Goal: Task Accomplishment & Management: Complete application form

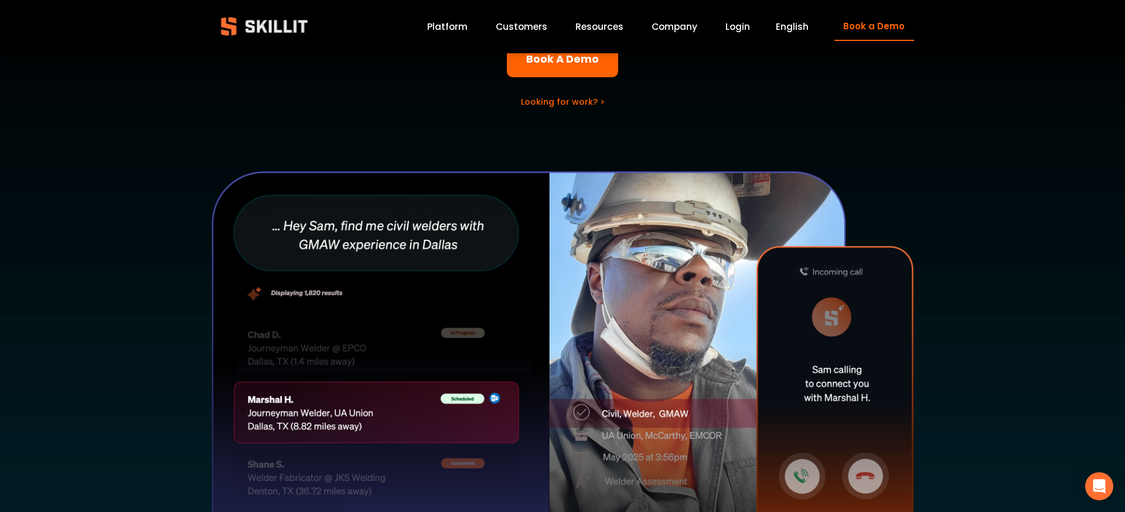
scroll to position [239, 0]
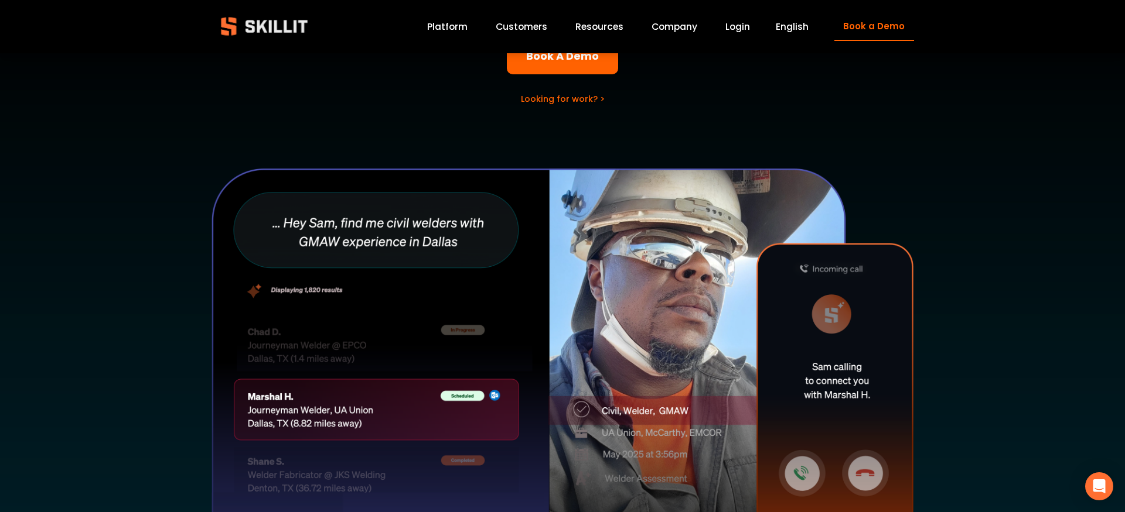
click at [558, 99] on link "Looking for work? >" at bounding box center [563, 99] width 84 height 12
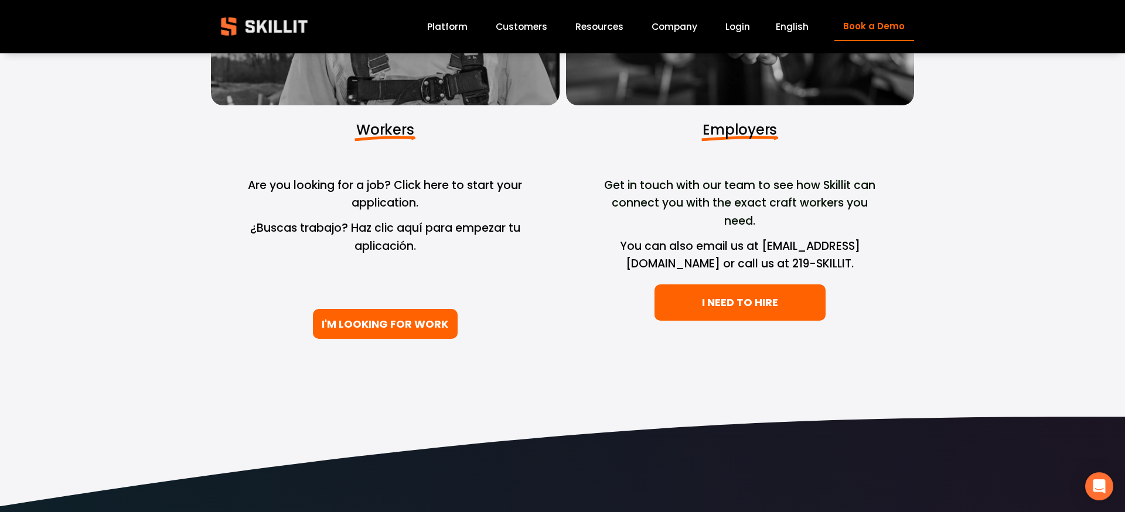
scroll to position [299, 0]
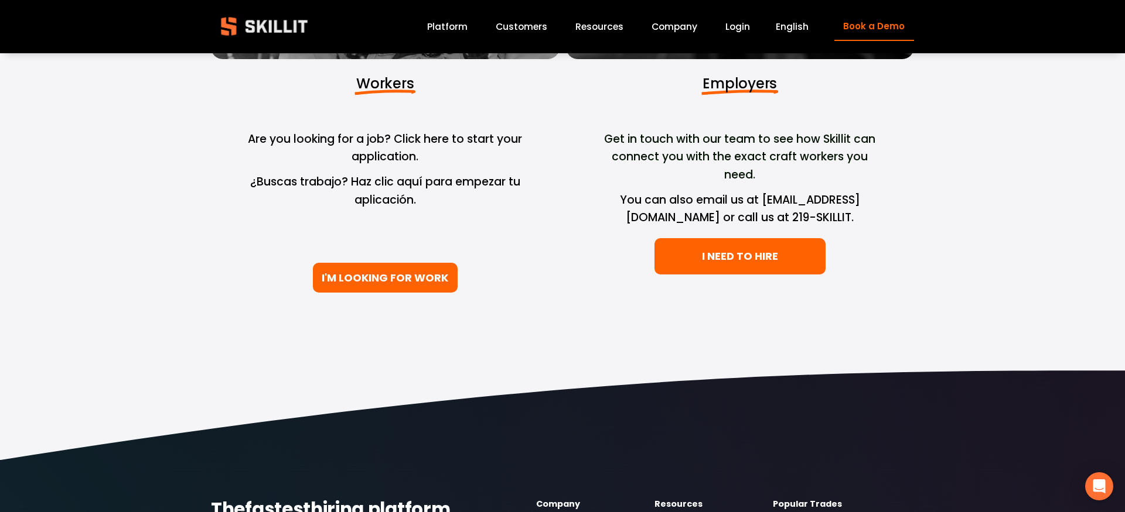
click at [372, 271] on link "I'M LOOKING FOR WORK" at bounding box center [385, 278] width 145 height 30
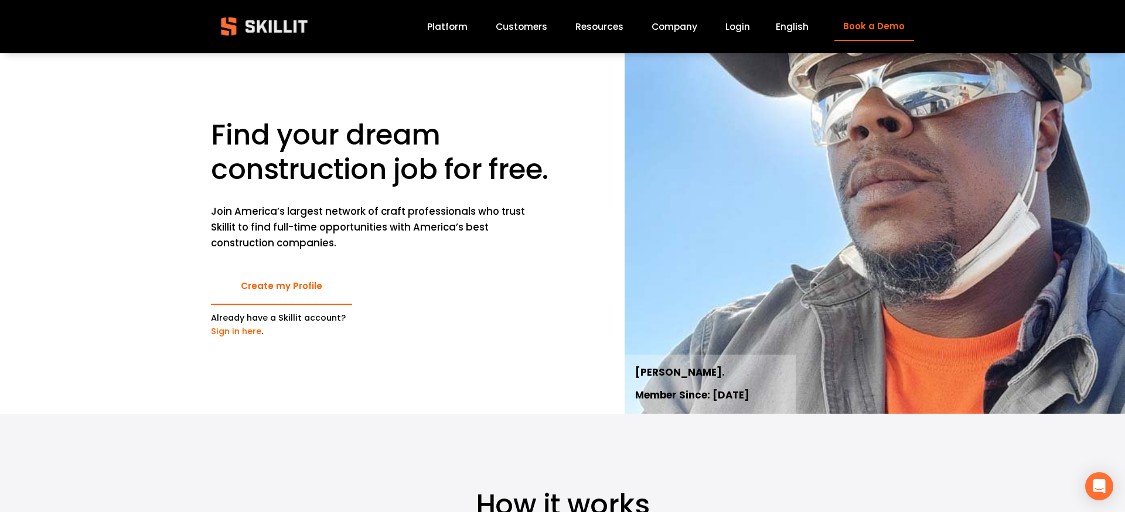
click at [316, 278] on link "Create my Profile" at bounding box center [281, 287] width 141 height 37
